Goal: Information Seeking & Learning: Find specific fact

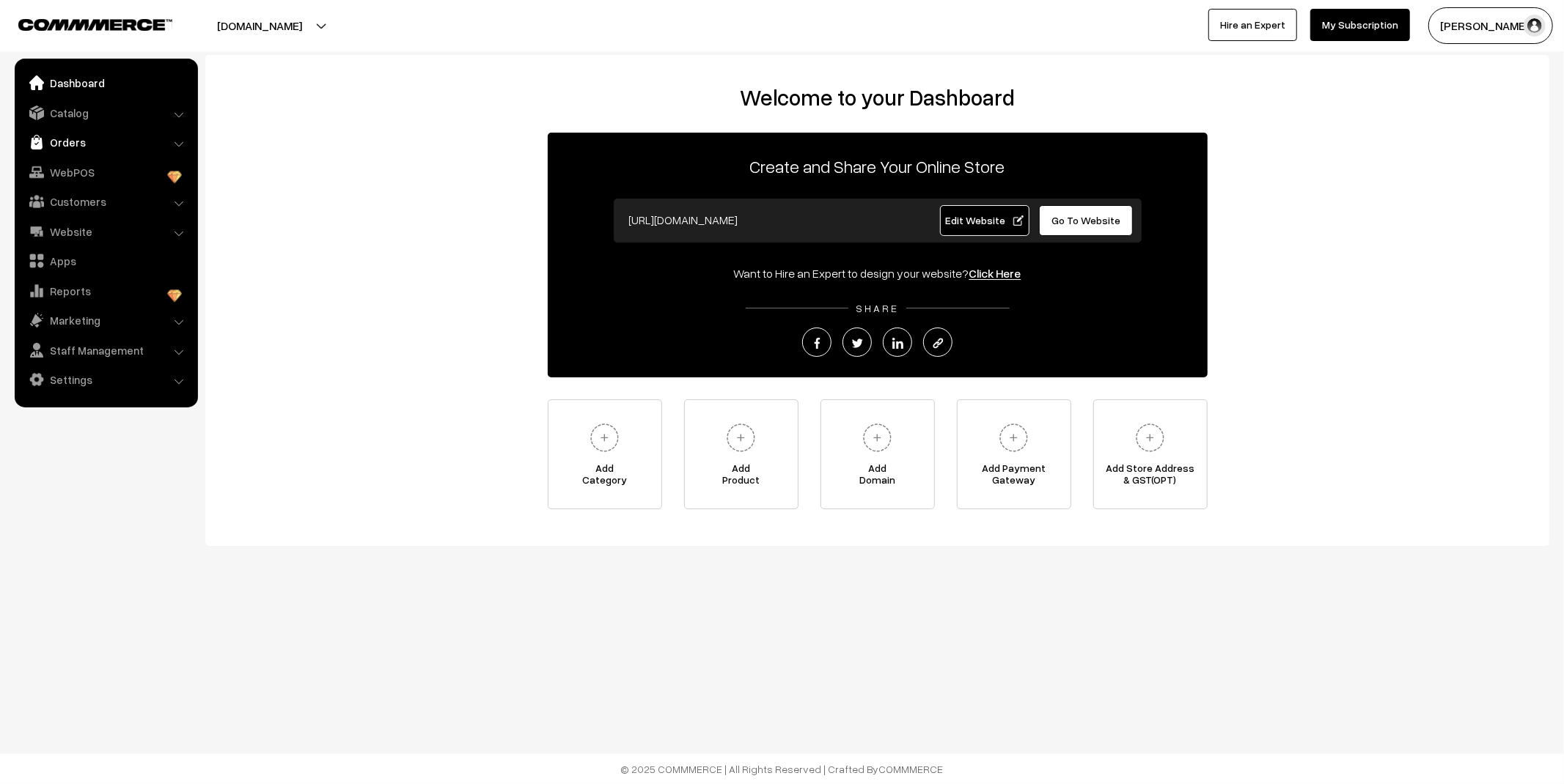
click at [70, 143] on link "Orders" at bounding box center [106, 142] width 174 height 26
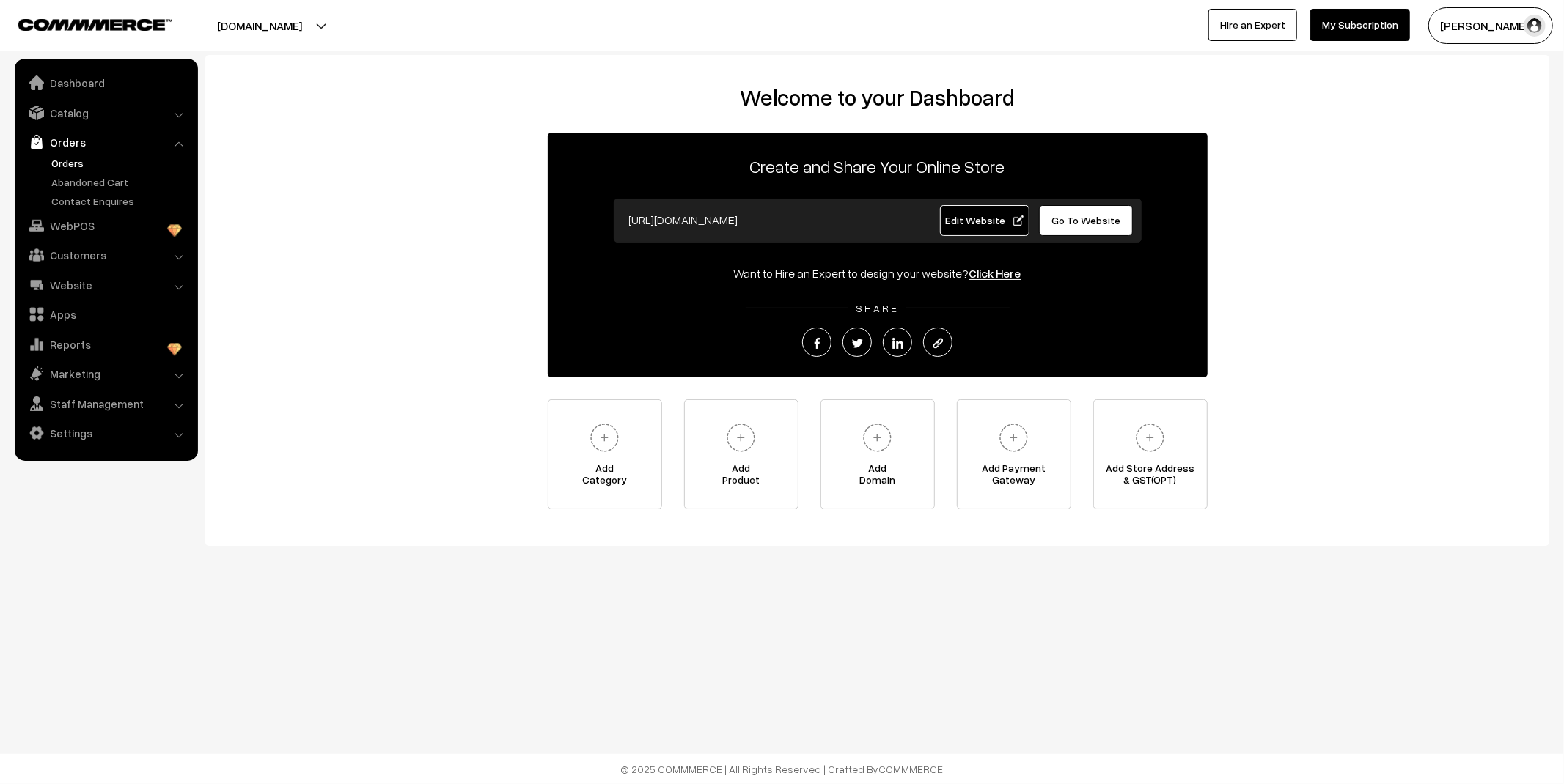
click at [74, 167] on link "Orders" at bounding box center [120, 163] width 145 height 16
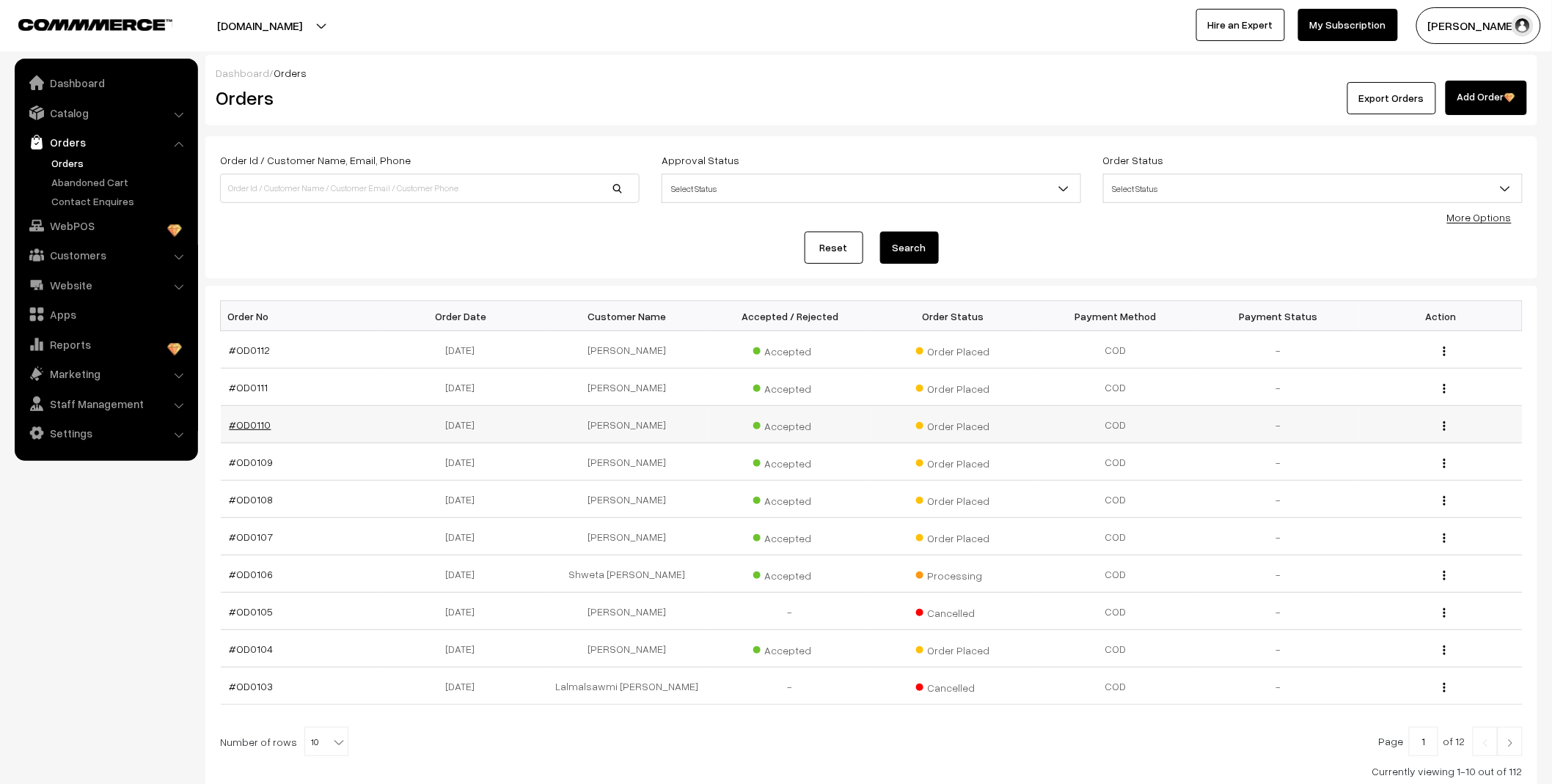
click at [254, 427] on link "#OD0110" at bounding box center [250, 425] width 42 height 13
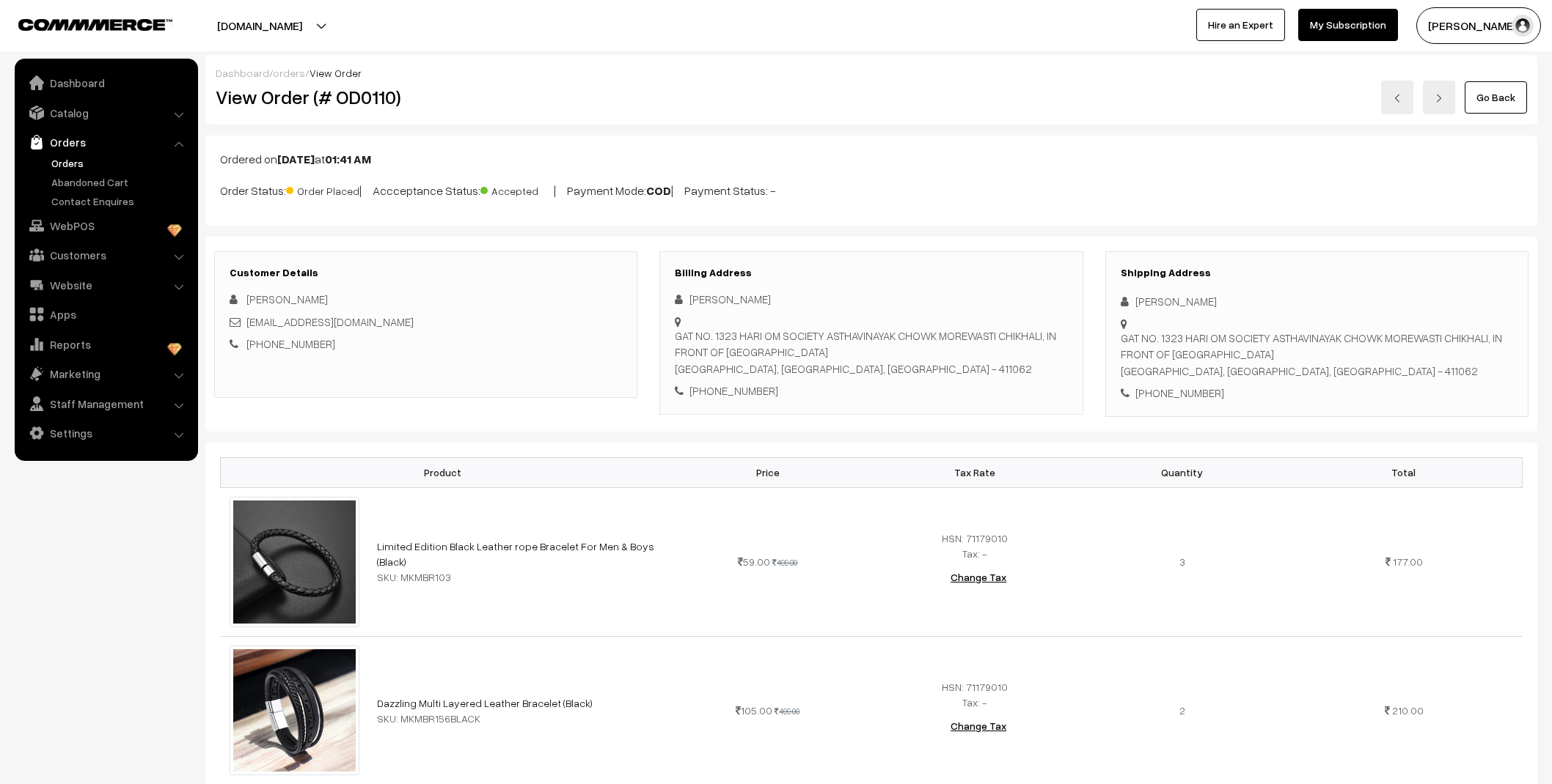
click at [758, 302] on div "[PERSON_NAME]" at bounding box center [870, 299] width 393 height 17
drag, startPoint x: 680, startPoint y: 335, endPoint x: 841, endPoint y: 369, distance: 164.6
click at [841, 369] on div "GAT NO. 1323 HARI OM SOCIETY ASTHAVINAYAK CHOWK MOREWASTI CHIKHALI, IN FRONT OF…" at bounding box center [870, 352] width 393 height 50
copy div "AT NO. 1323 HARI OM SOCIETY ASTHAVINAYAK CHOWK MOREWASTI CHIKHALI, IN FRONT OF …"
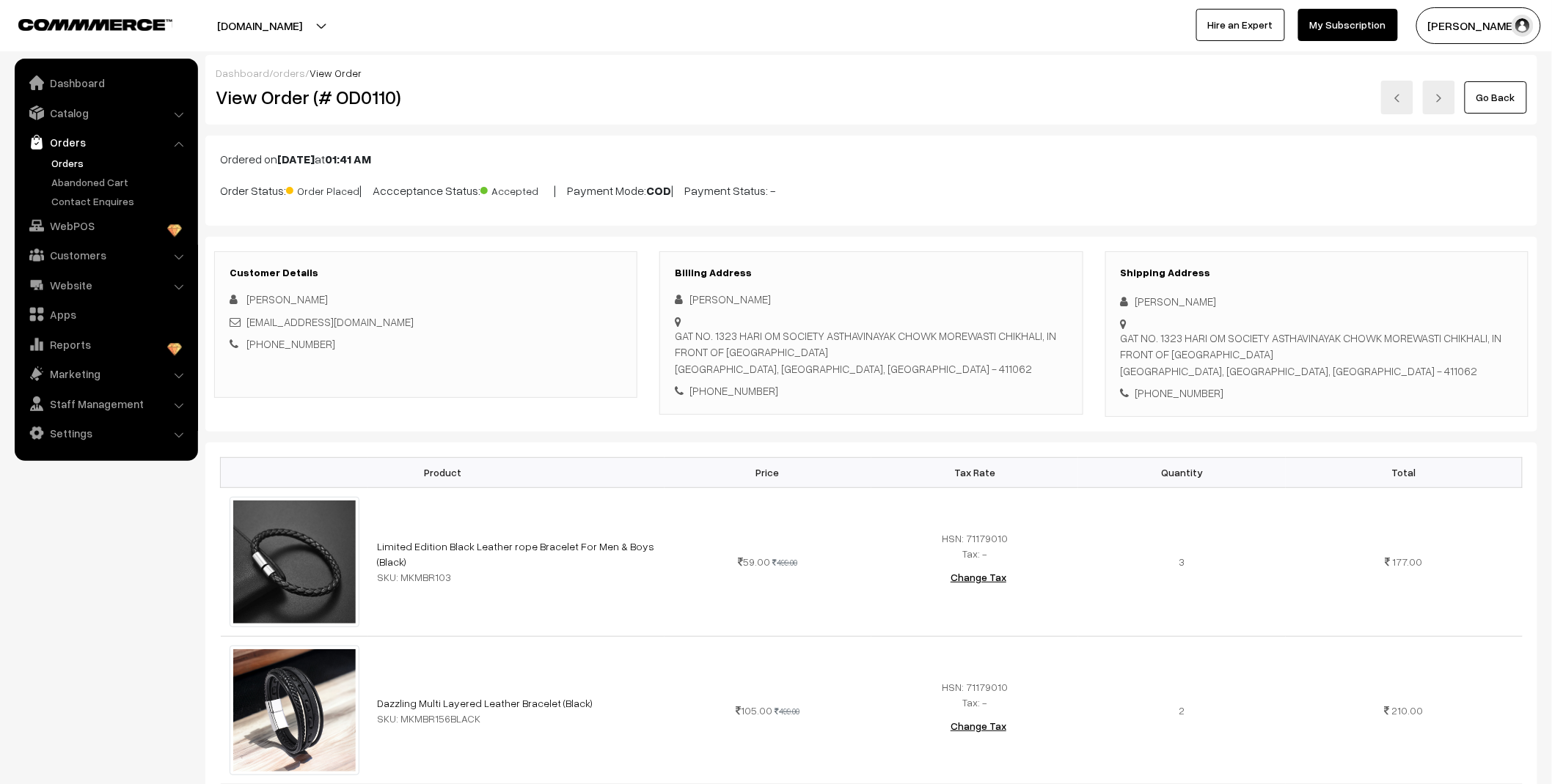
click at [729, 393] on div "+91 7620353064" at bounding box center [870, 391] width 393 height 17
copy div "7620353064"
drag, startPoint x: 366, startPoint y: 327, endPoint x: 246, endPoint y: 328, distance: 120.0
click at [246, 328] on div "hemlata01066@gmail.com" at bounding box center [425, 322] width 393 height 17
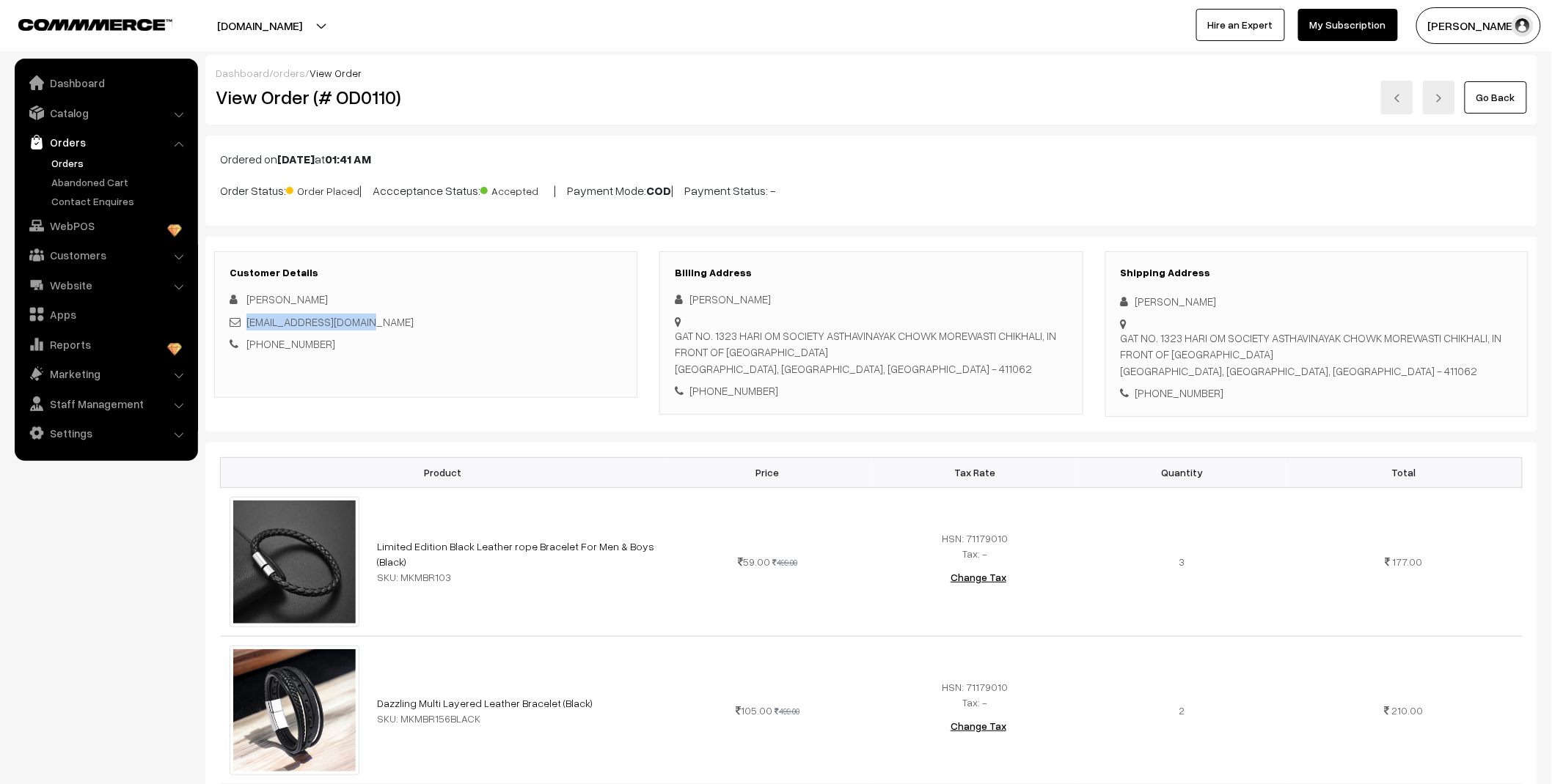
copy link "hemlata01066@gmail.com"
click at [107, 183] on link "Abandoned Cart" at bounding box center [120, 182] width 145 height 16
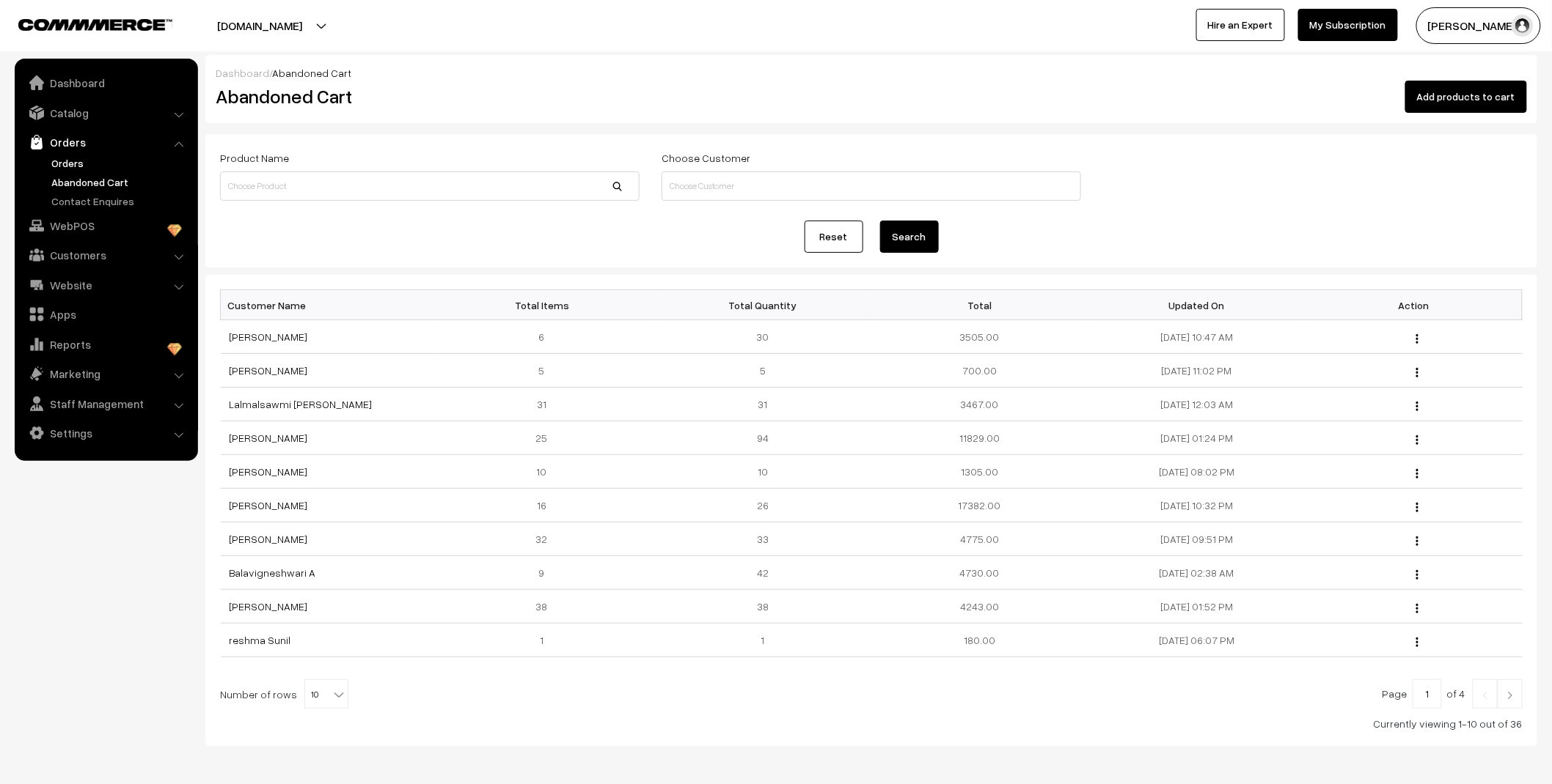
click at [83, 163] on link "Orders" at bounding box center [120, 163] width 145 height 16
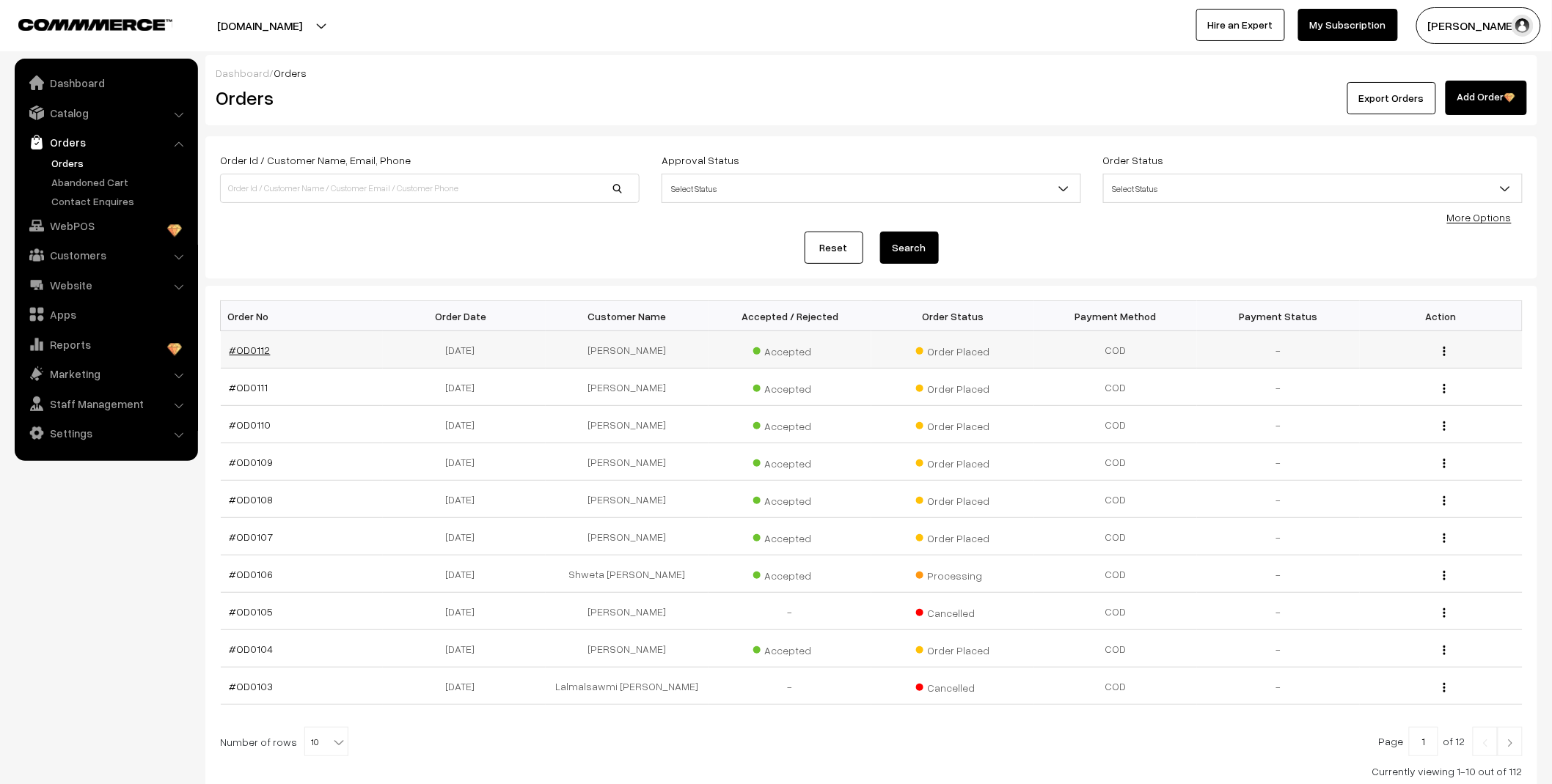
click at [260, 353] on link "#OD0112" at bounding box center [250, 349] width 41 height 13
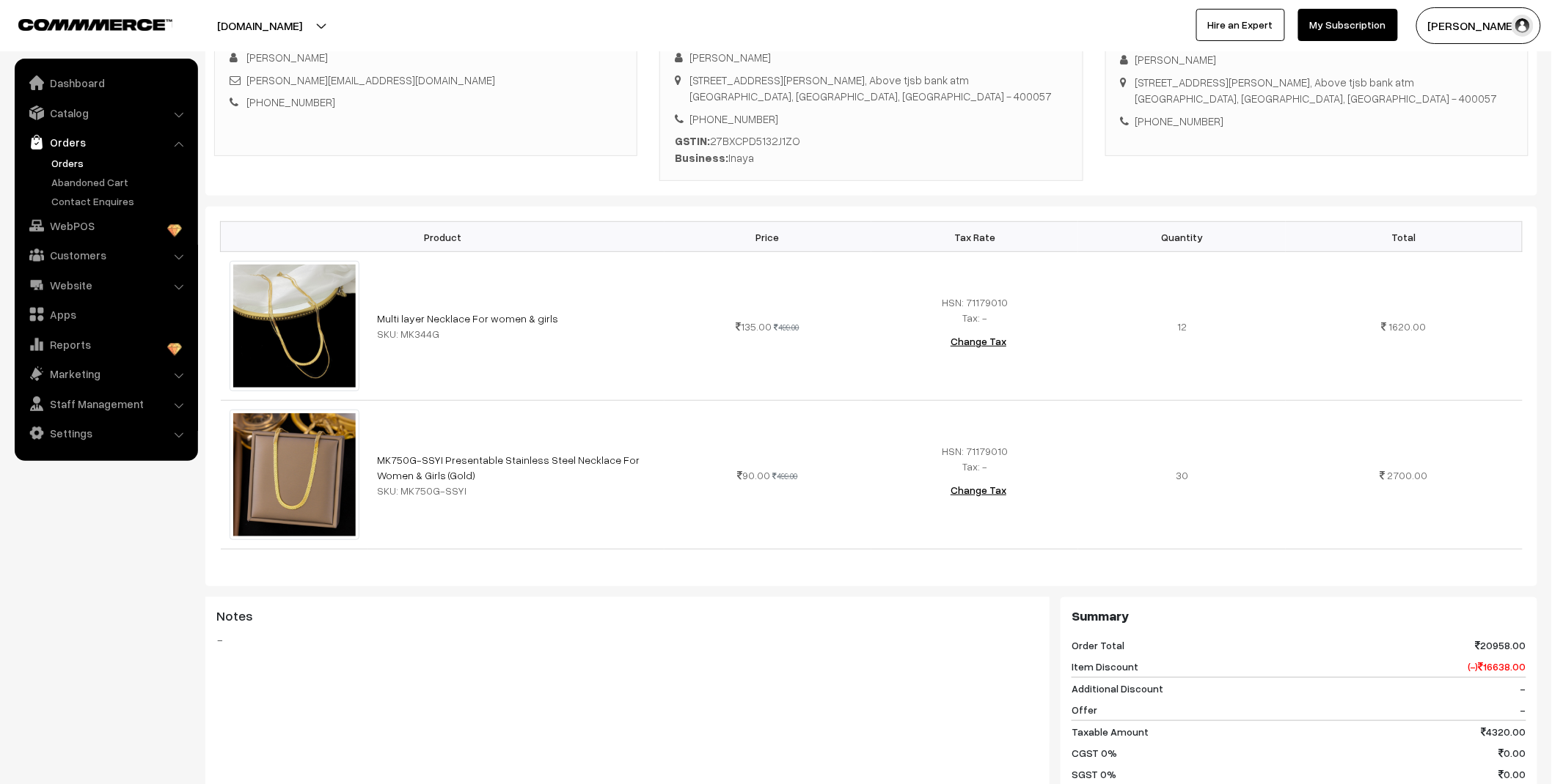
scroll to position [244, 0]
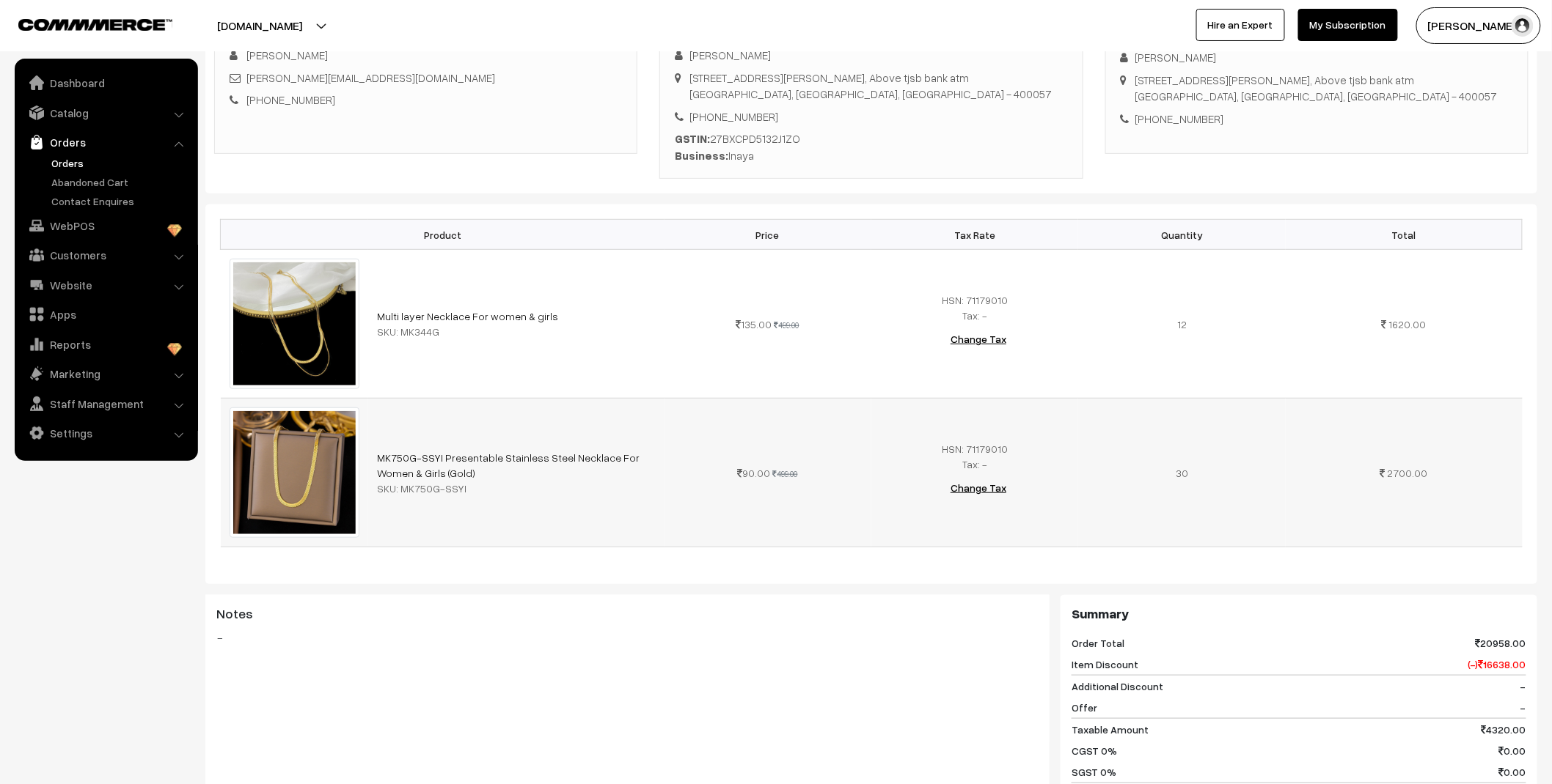
click at [284, 489] on img at bounding box center [294, 472] width 130 height 130
click at [424, 486] on div "SKU: MK750G-SSYI" at bounding box center [516, 488] width 278 height 16
drag, startPoint x: 399, startPoint y: 488, endPoint x: 522, endPoint y: 492, distance: 123.1
click at [522, 492] on div "SKU: MK750G-SSYI" at bounding box center [516, 488] width 278 height 16
copy div "MK750G-SSYI"
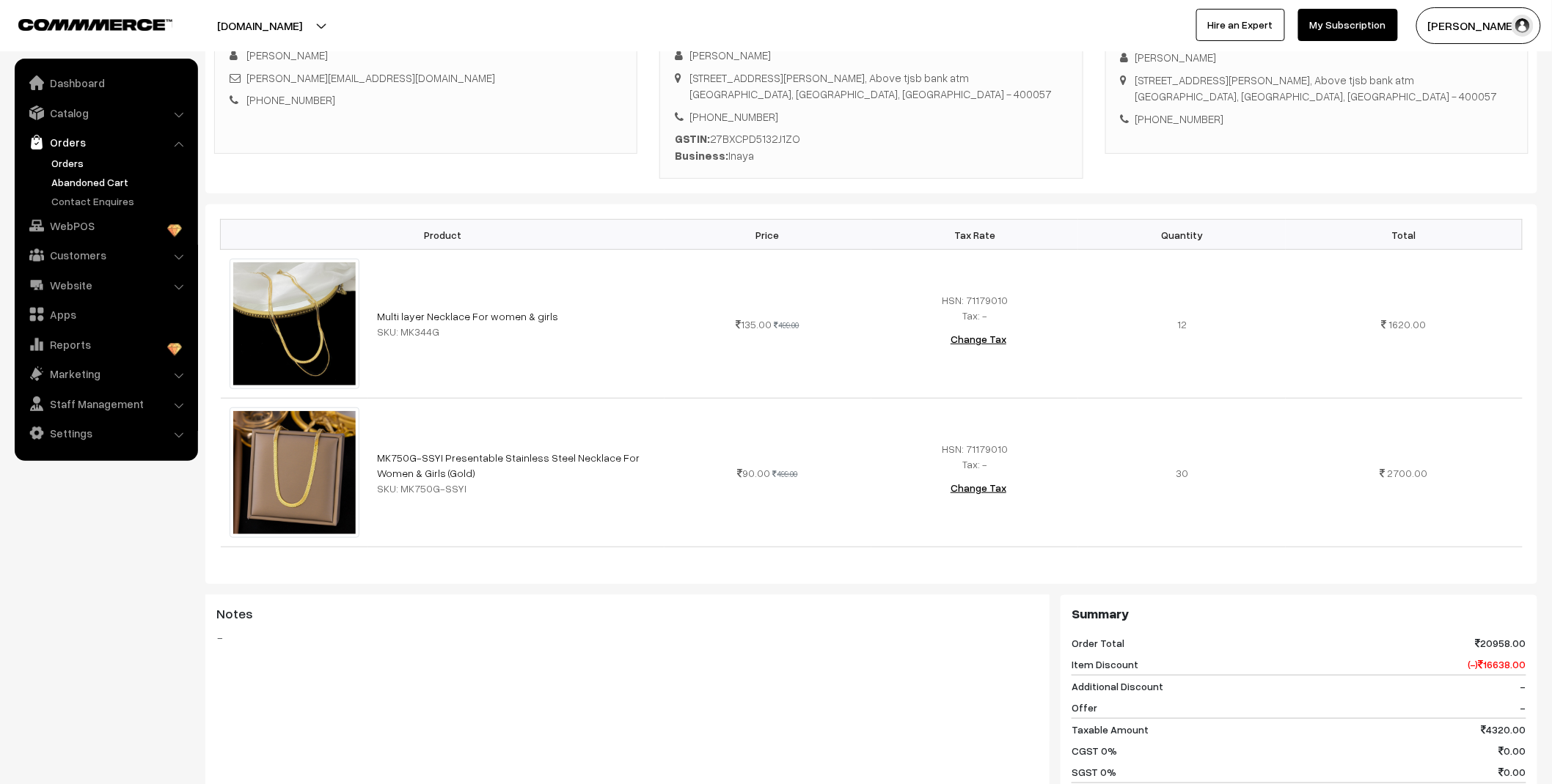
click at [75, 179] on link "Abandoned Cart" at bounding box center [120, 182] width 145 height 16
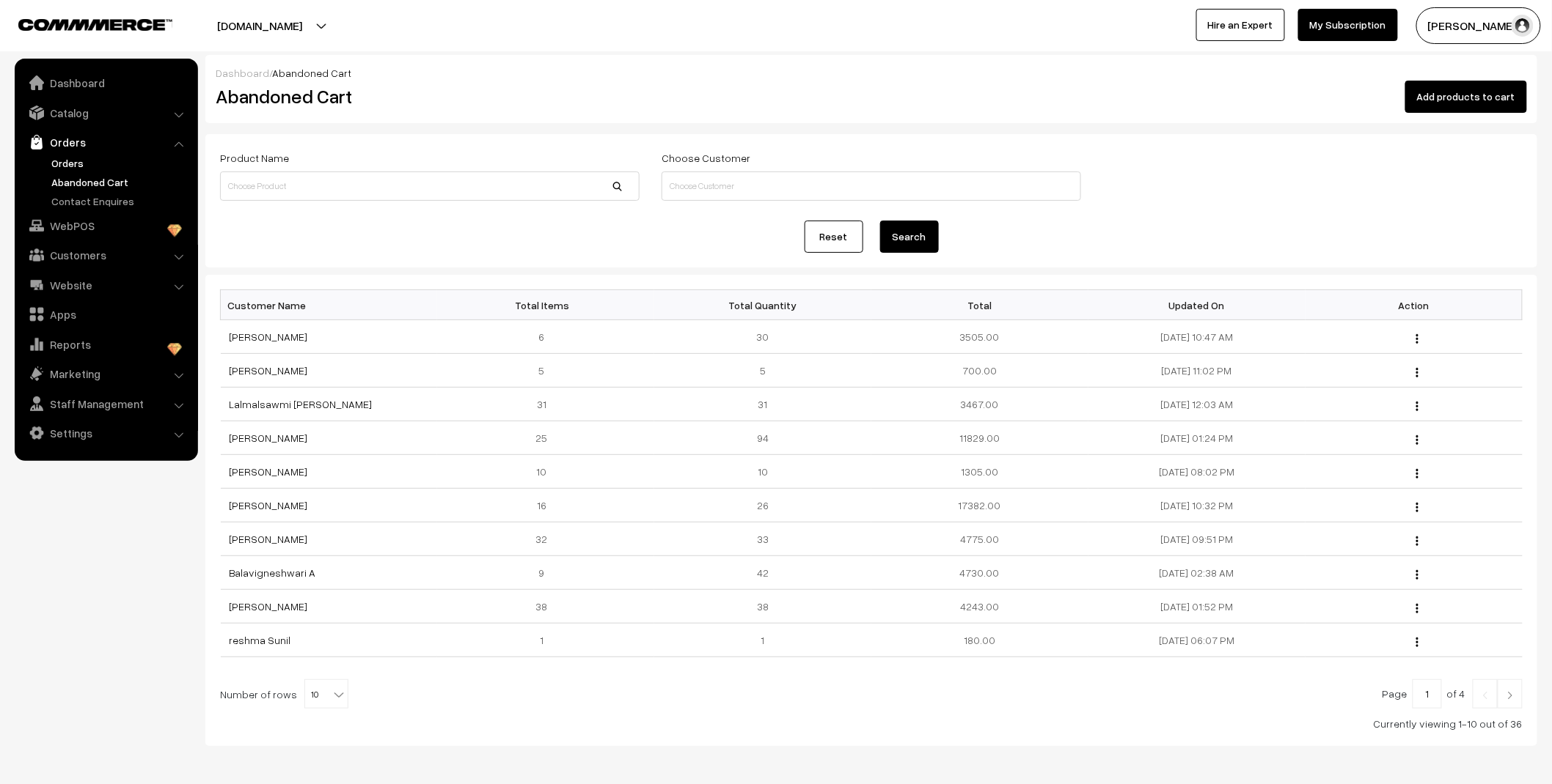
click at [71, 162] on link "Orders" at bounding box center [120, 163] width 145 height 16
